Goal: Use online tool/utility: Utilize a website feature to perform a specific function

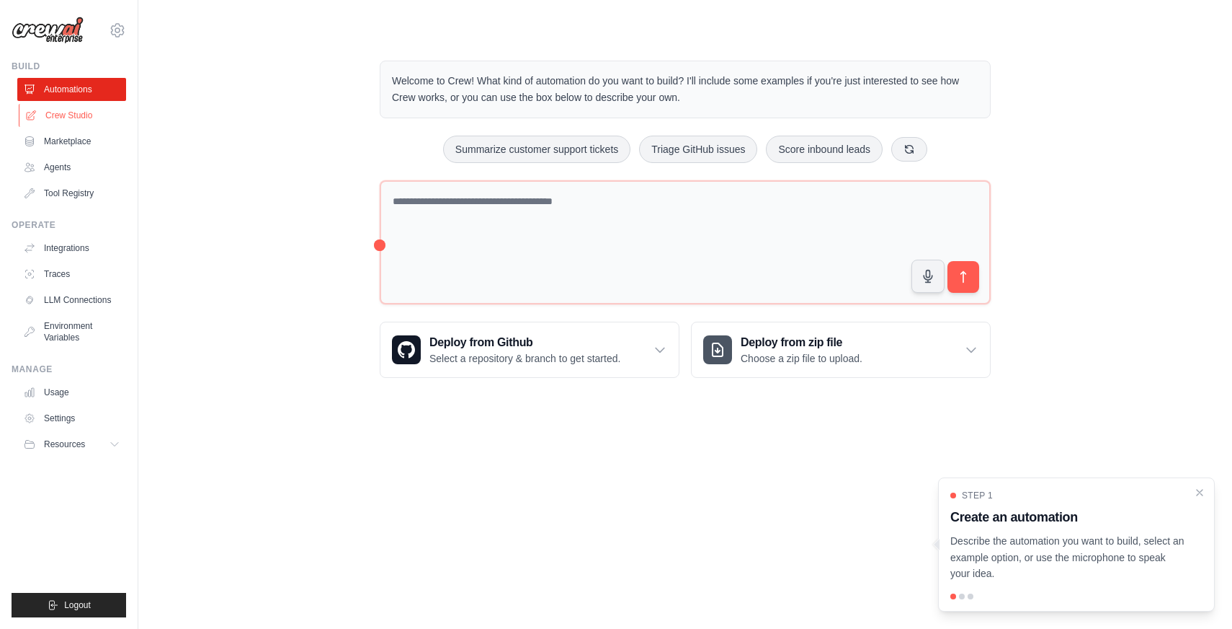
click at [63, 122] on link "Crew Studio" at bounding box center [73, 115] width 109 height 23
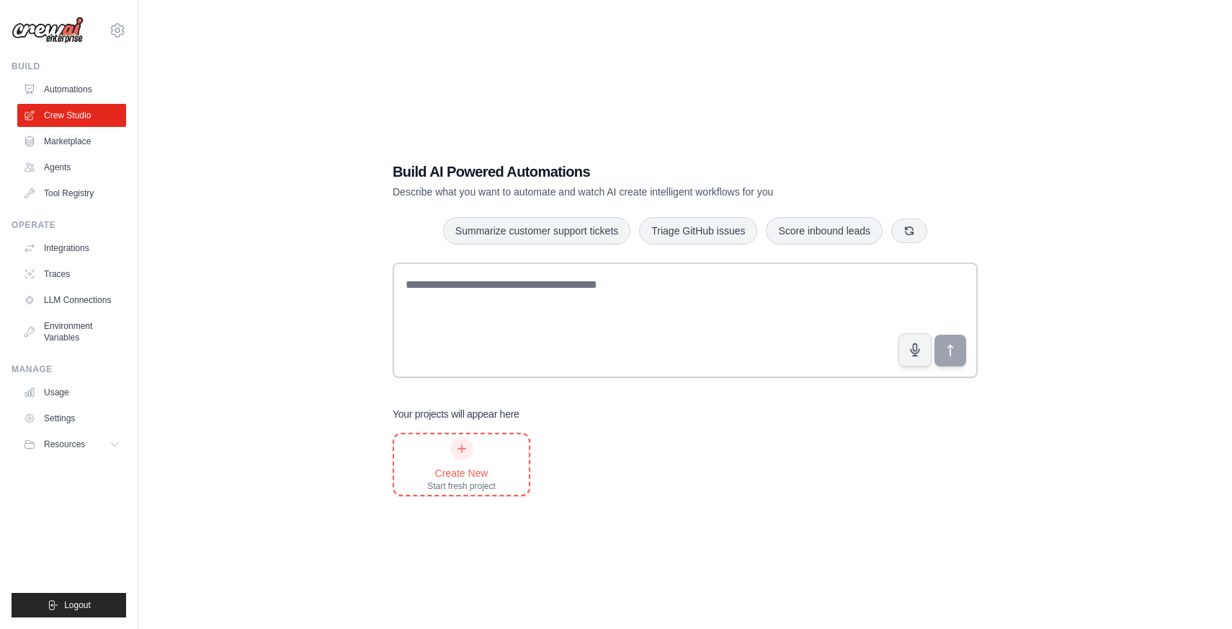
click at [484, 452] on div "Create New Start fresh project" at bounding box center [461, 464] width 68 height 55
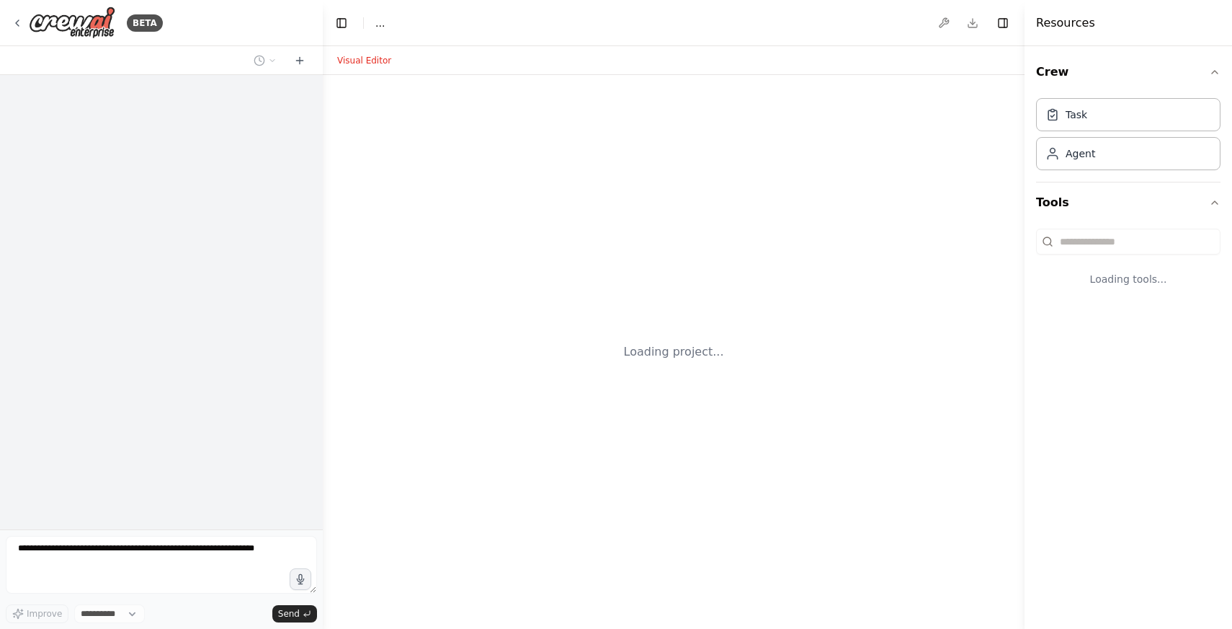
select select "****"
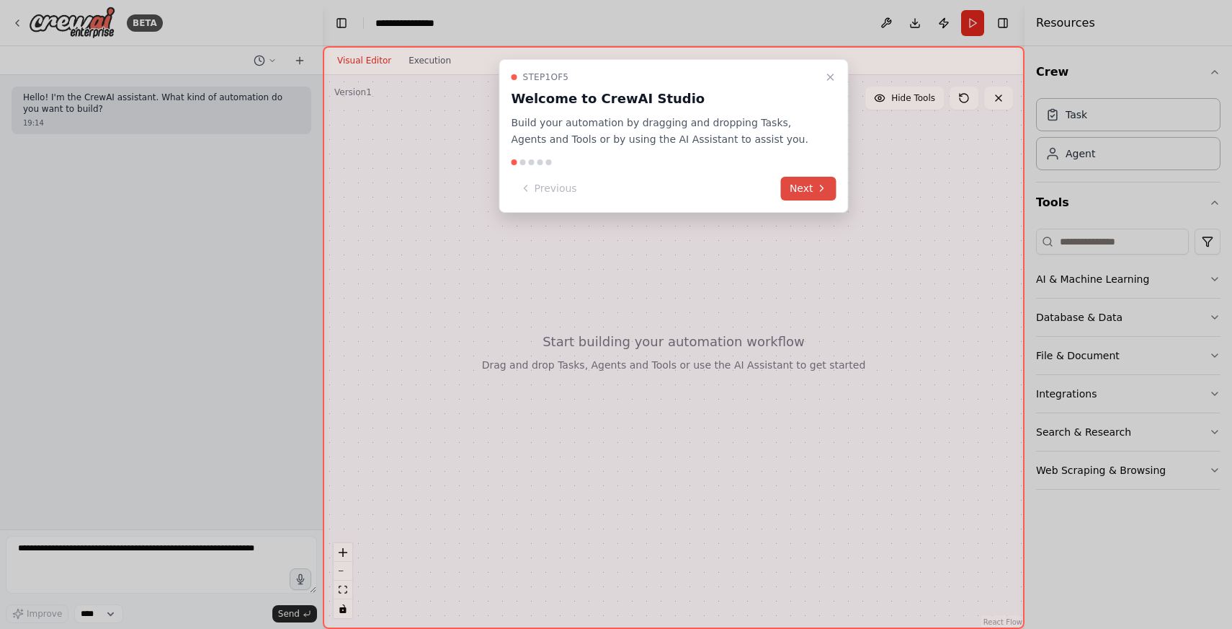
click at [810, 187] on button "Next" at bounding box center [808, 189] width 55 height 24
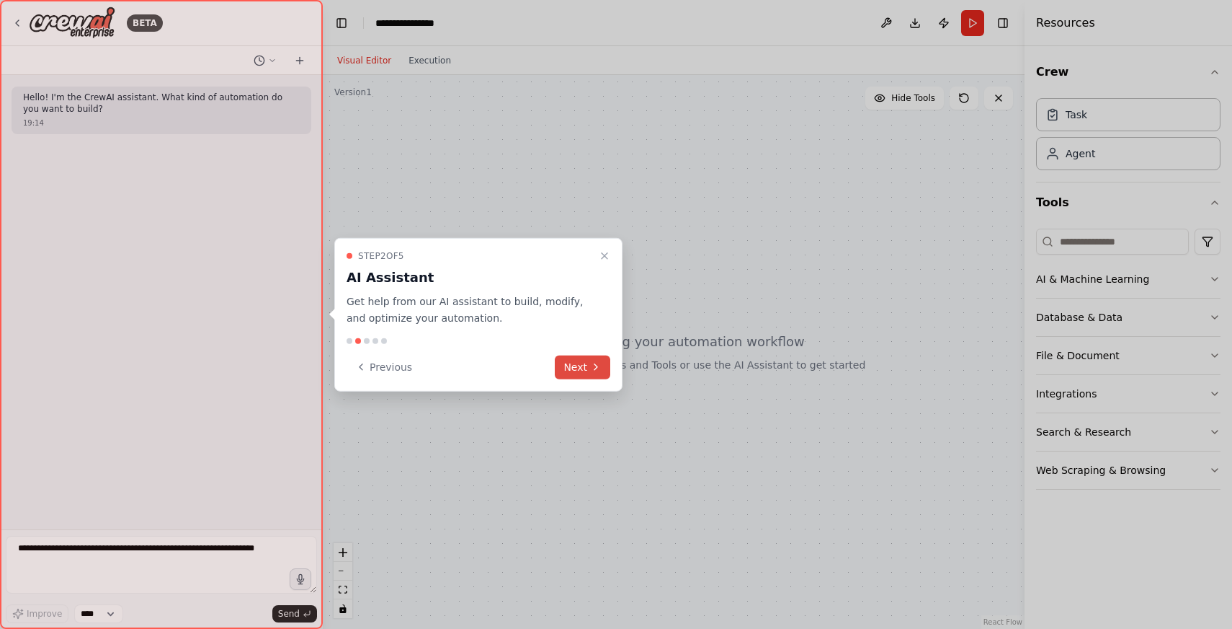
click at [605, 366] on button "Next" at bounding box center [582, 367] width 55 height 24
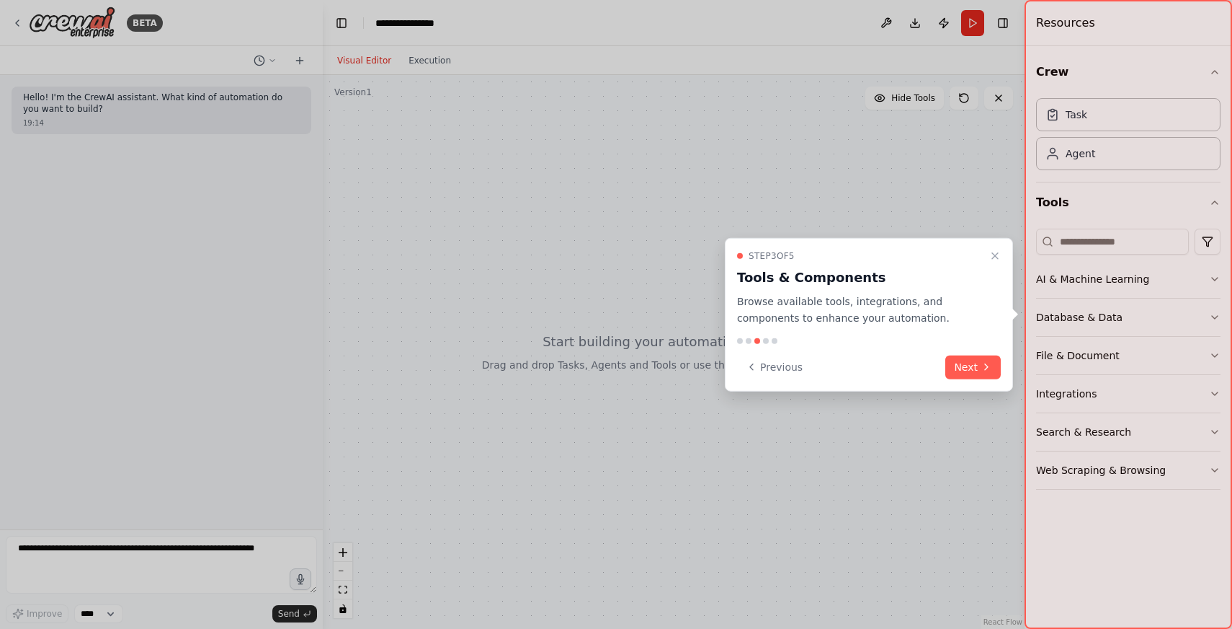
click at [974, 383] on div "Step 3 of 5 Tools & Components Browse available tools, integrations, and compon…" at bounding box center [869, 315] width 288 height 154
click at [974, 370] on button "Next" at bounding box center [973, 367] width 55 height 24
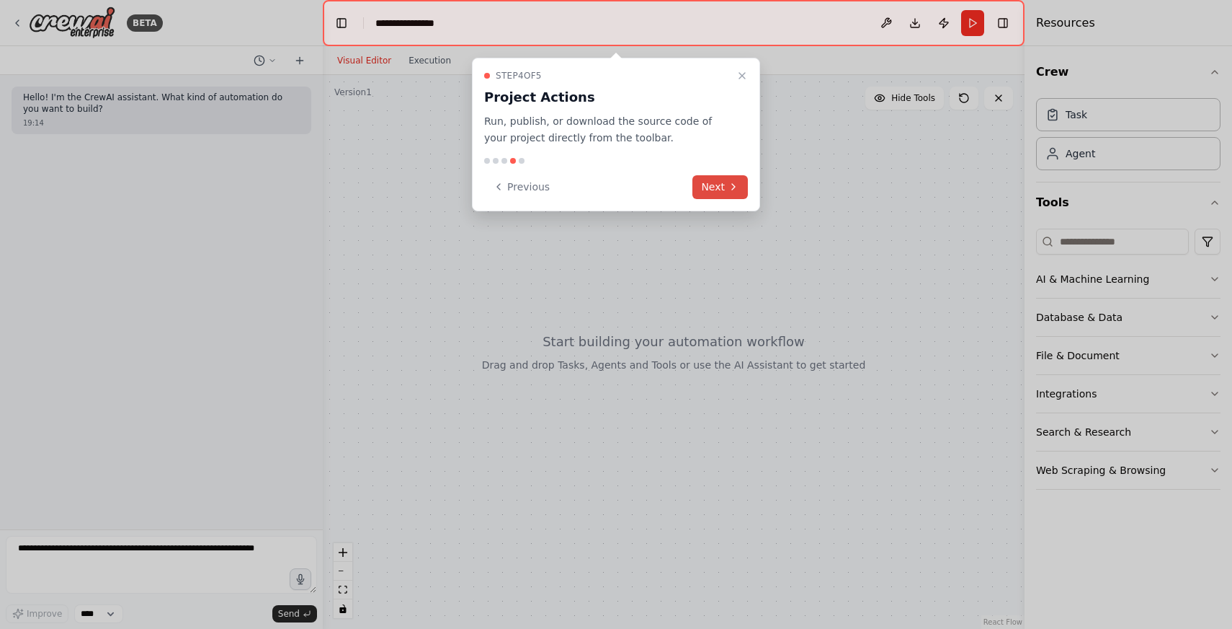
click at [726, 195] on button "Next" at bounding box center [720, 187] width 55 height 24
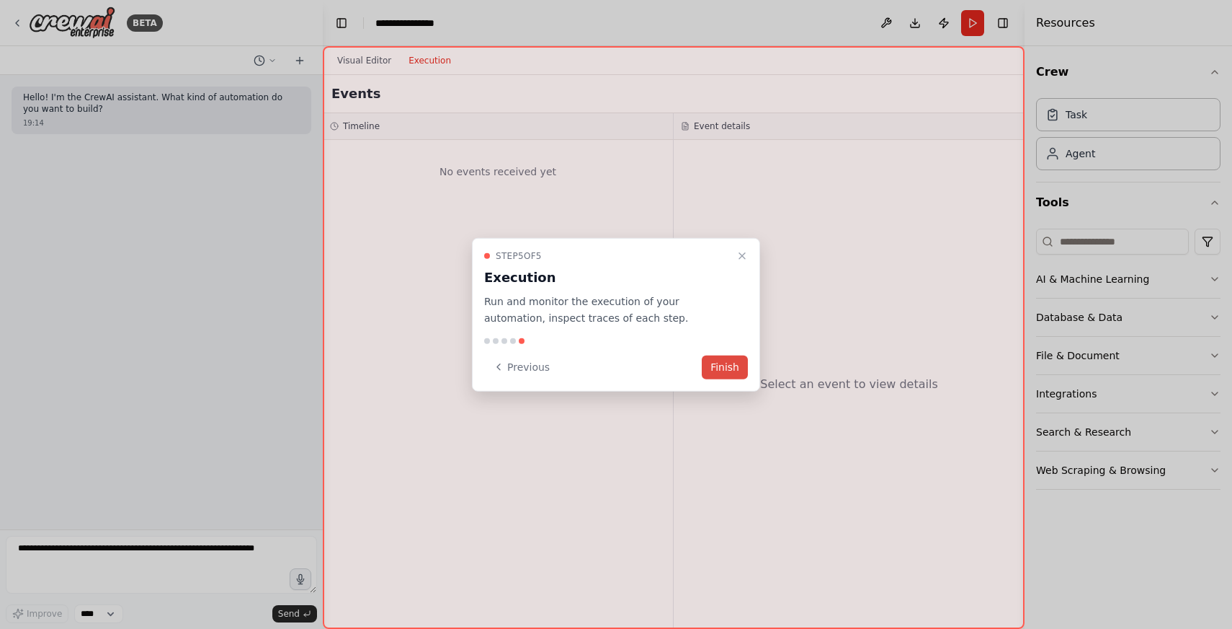
click at [728, 355] on button "Finish" at bounding box center [725, 367] width 46 height 24
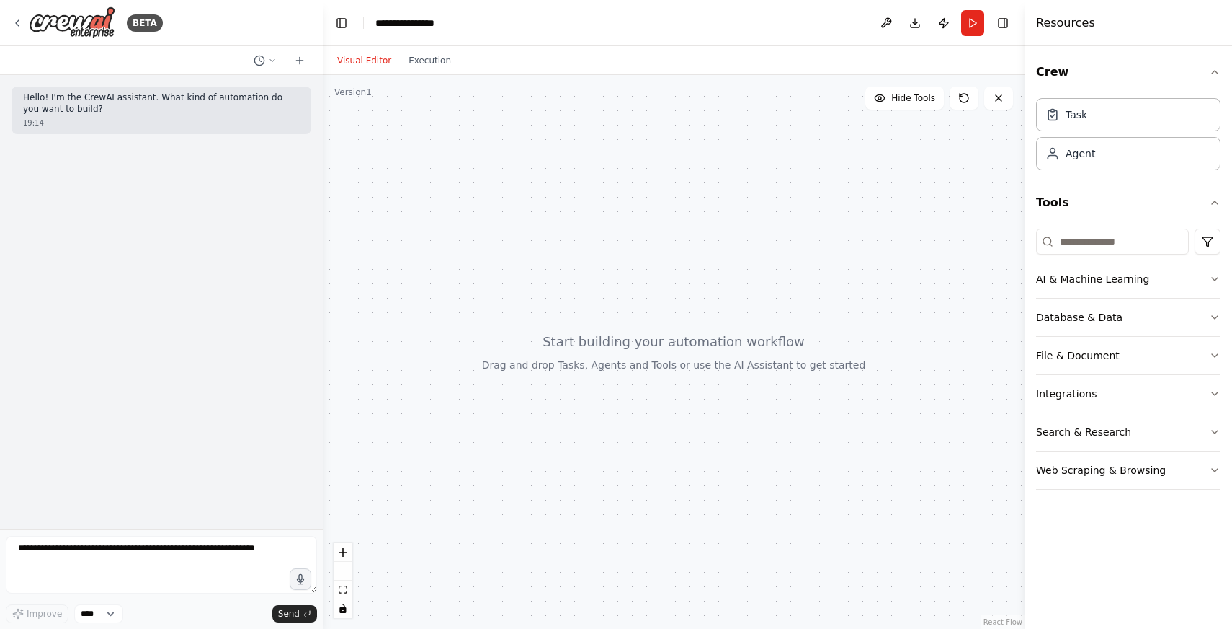
click at [1197, 316] on button "Database & Data" at bounding box center [1128, 316] width 185 height 37
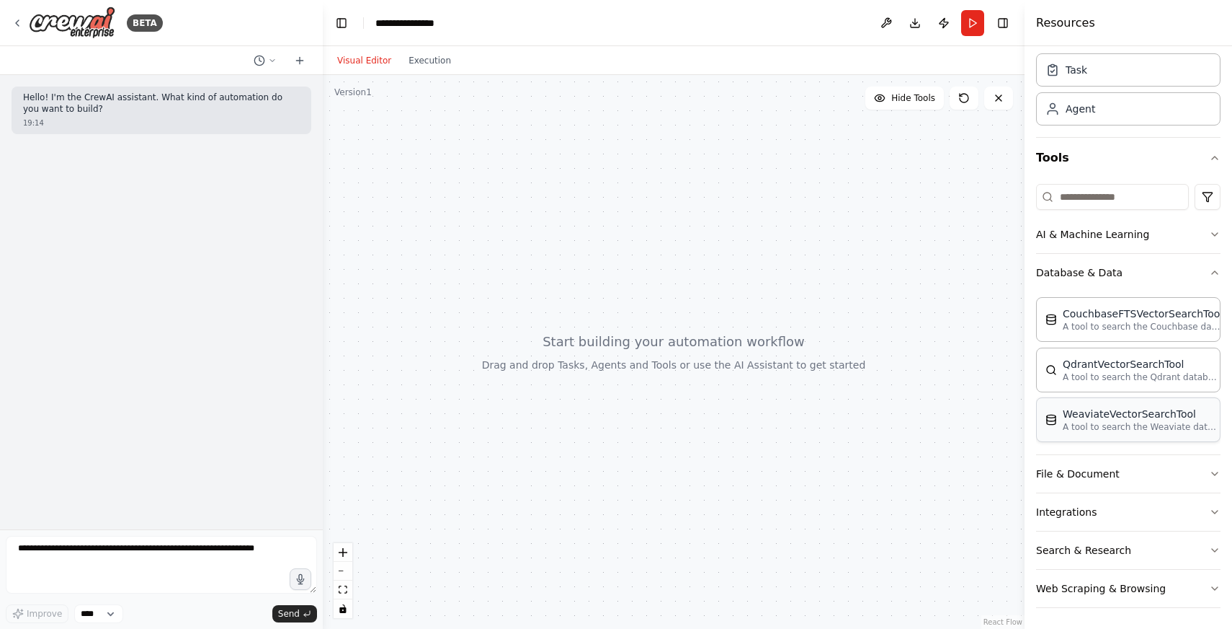
scroll to position [47, 0]
click at [1132, 468] on button "File & Document" at bounding box center [1128, 471] width 185 height 37
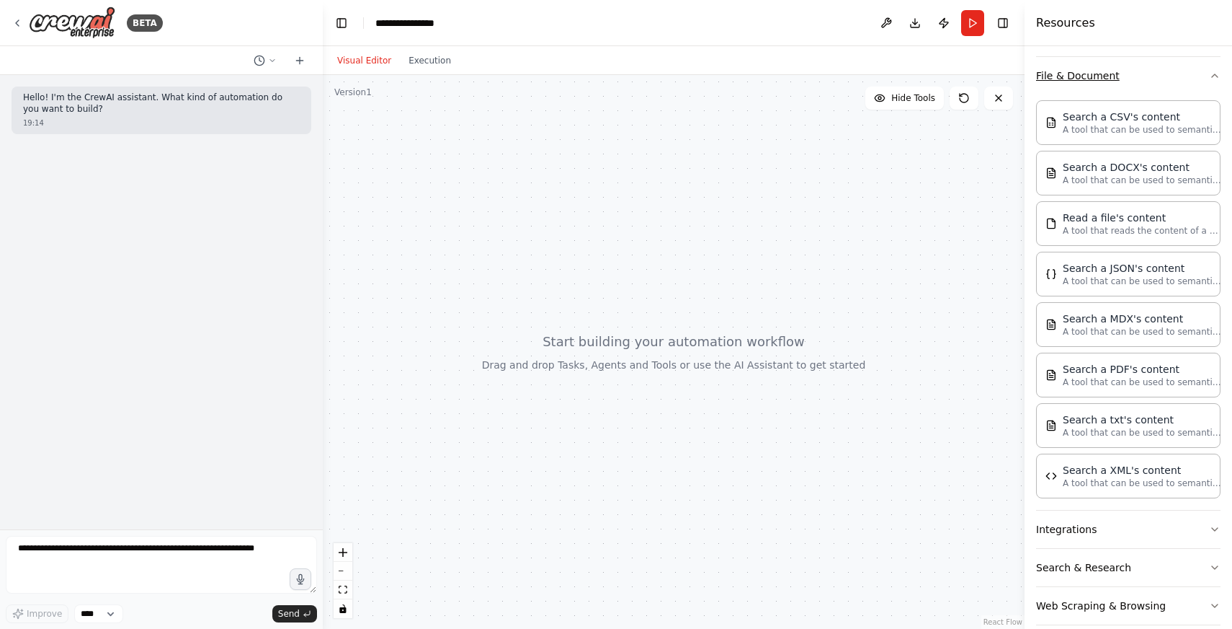
scroll to position [462, 0]
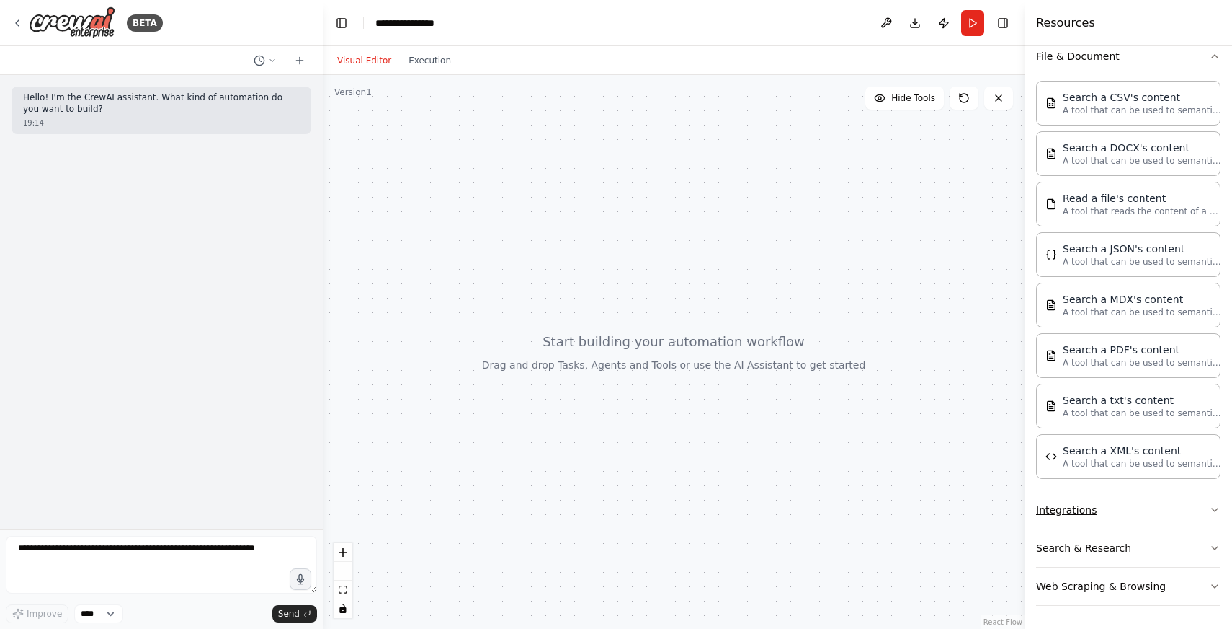
click at [1116, 515] on button "Integrations" at bounding box center [1128, 509] width 185 height 37
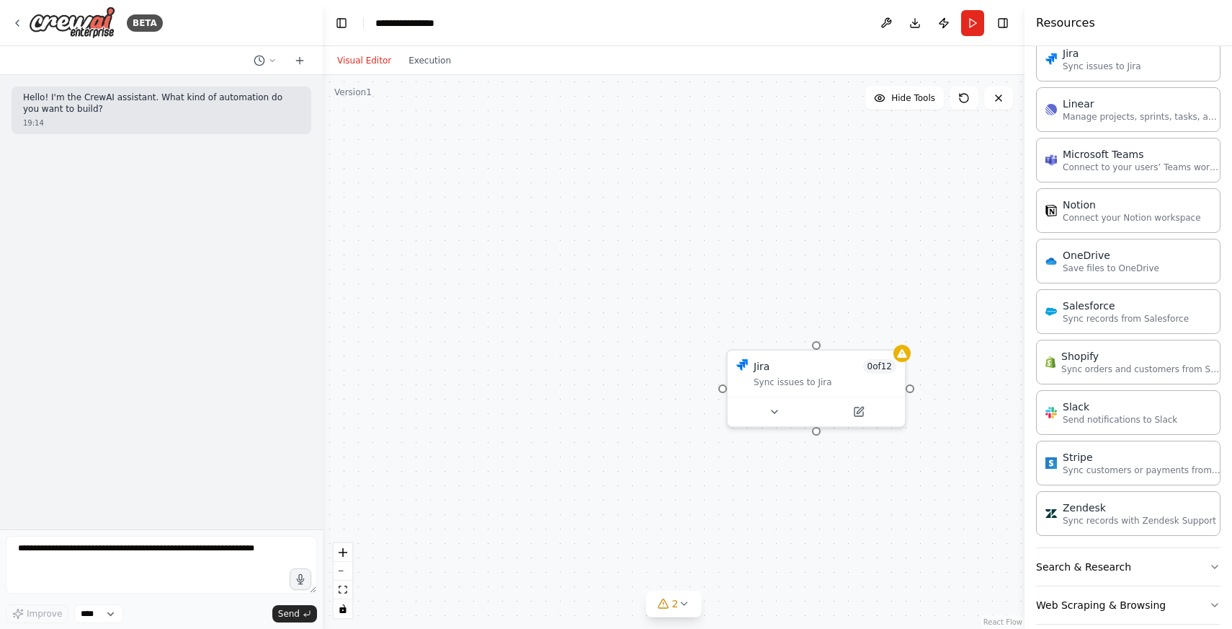
scroll to position [1465, 0]
drag, startPoint x: 724, startPoint y: 417, endPoint x: 727, endPoint y: 386, distance: 31.1
click at [727, 386] on div "Jira 0 of 12 Sync issues to Jira Slack 0 of 7 Send notifications to Slack" at bounding box center [674, 352] width 702 height 554
drag, startPoint x: 661, startPoint y: 430, endPoint x: 548, endPoint y: 360, distance: 132.0
click at [548, 360] on button at bounding box center [555, 365] width 81 height 17
